Goal: Navigation & Orientation: Go to known website

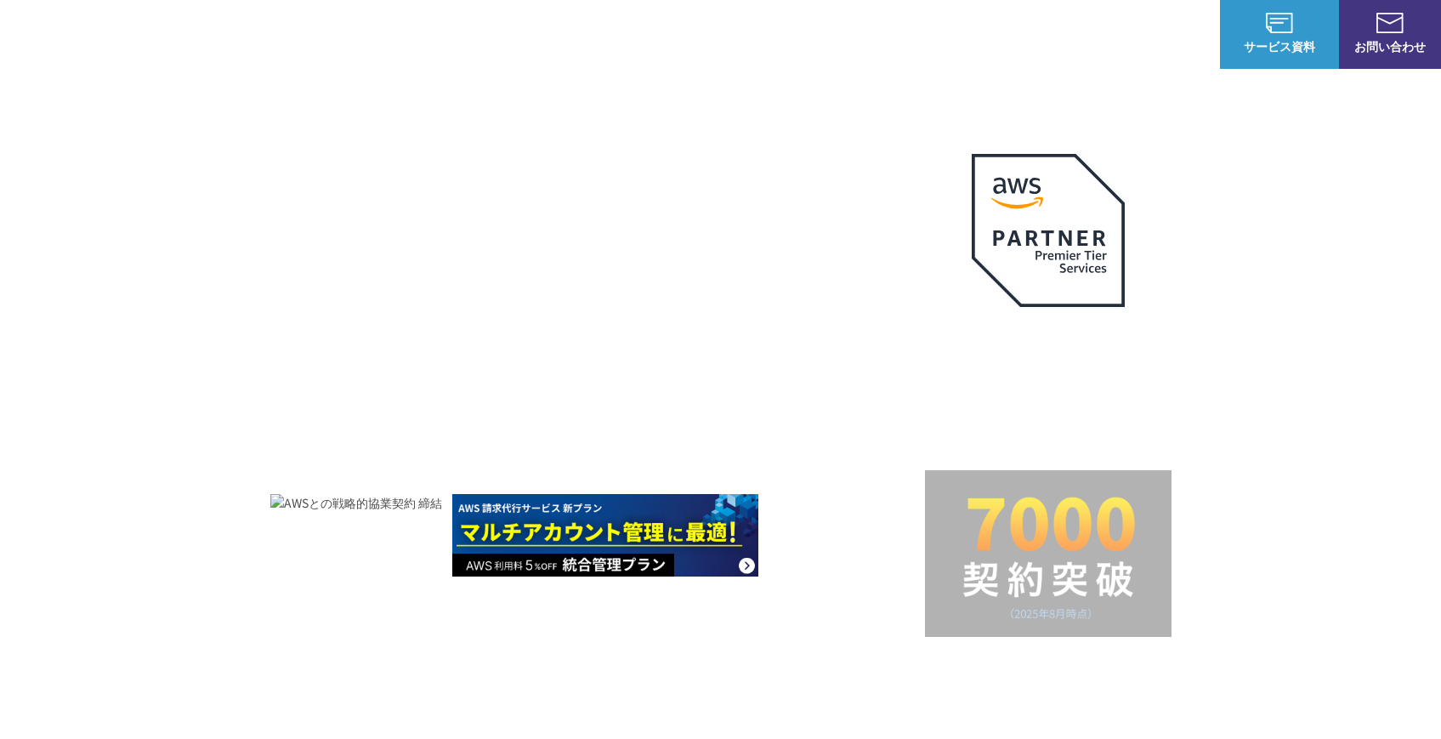
click at [131, 37] on img at bounding box center [97, 34] width 144 height 41
